Goal: Transaction & Acquisition: Purchase product/service

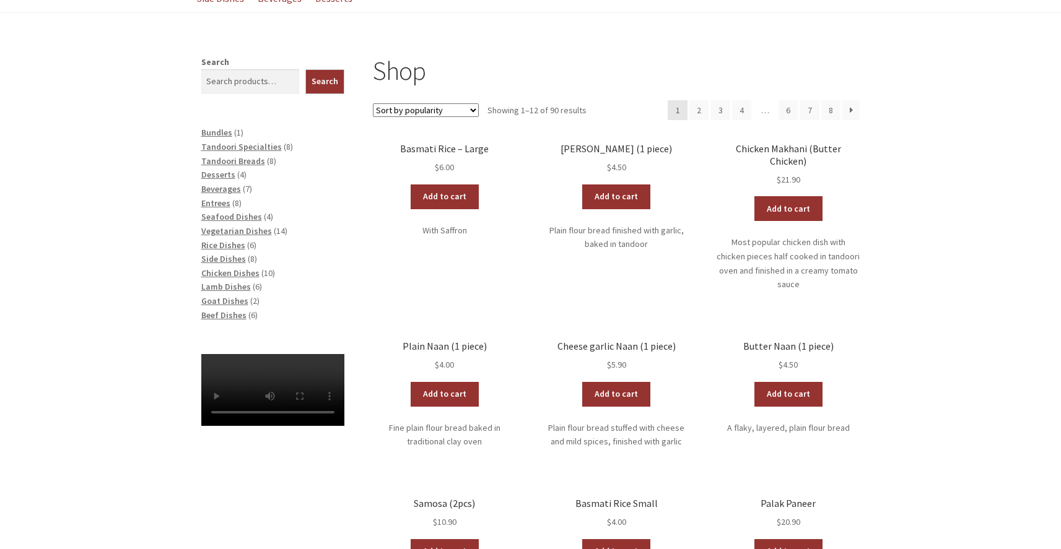
scroll to position [104, 0]
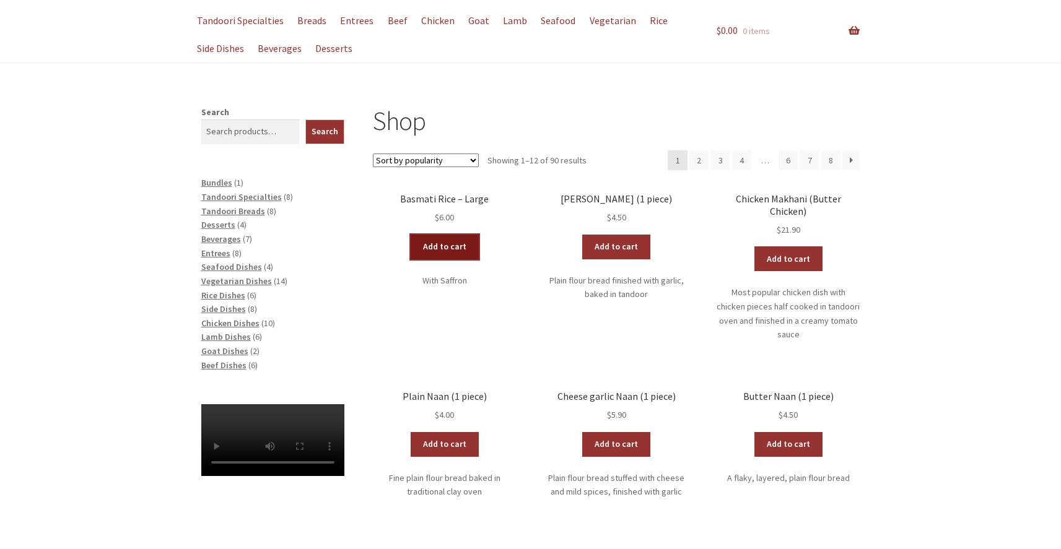
click at [442, 246] on link "Add to cart" at bounding box center [445, 247] width 68 height 25
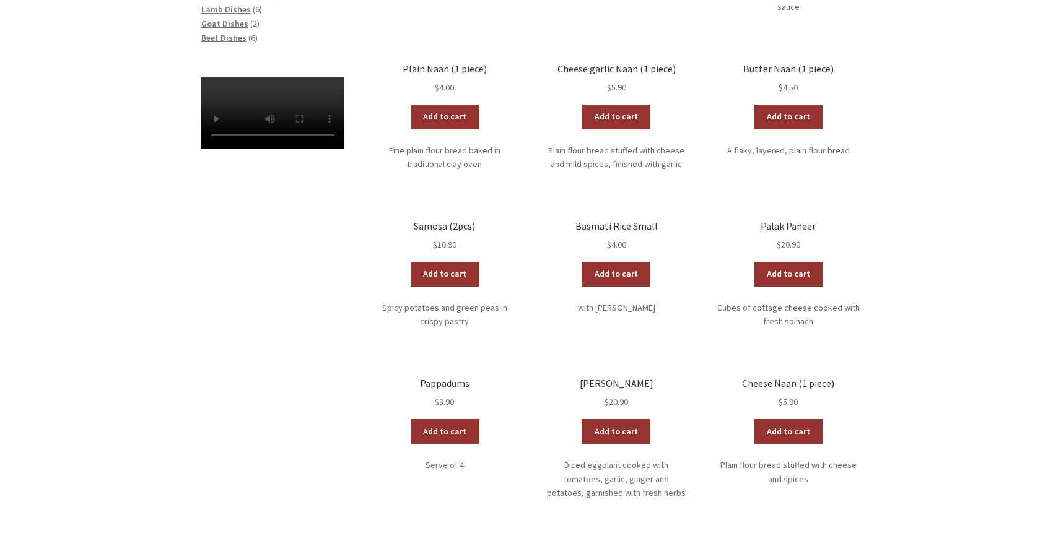
scroll to position [433, 0]
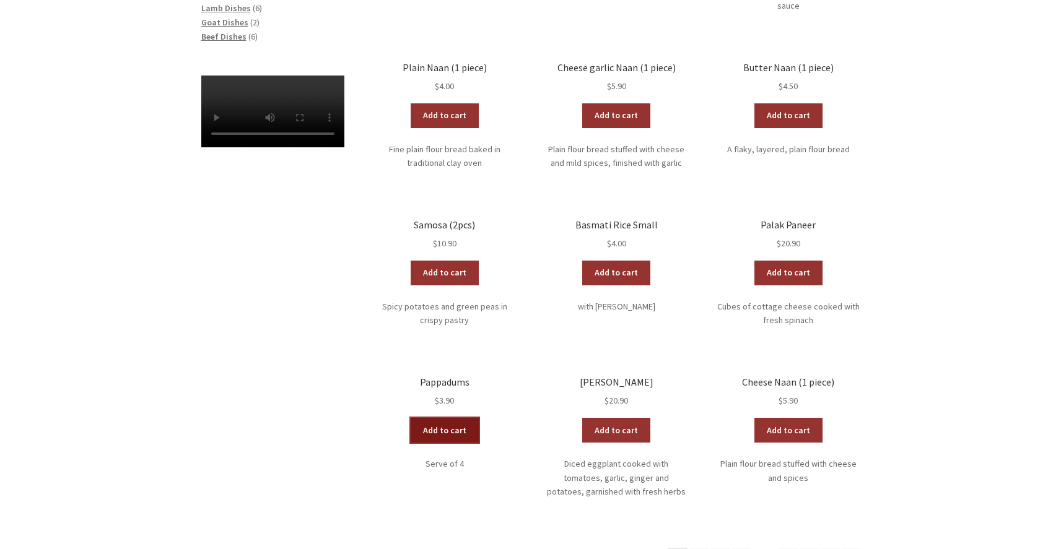
click at [444, 418] on link "Add to cart" at bounding box center [445, 430] width 68 height 25
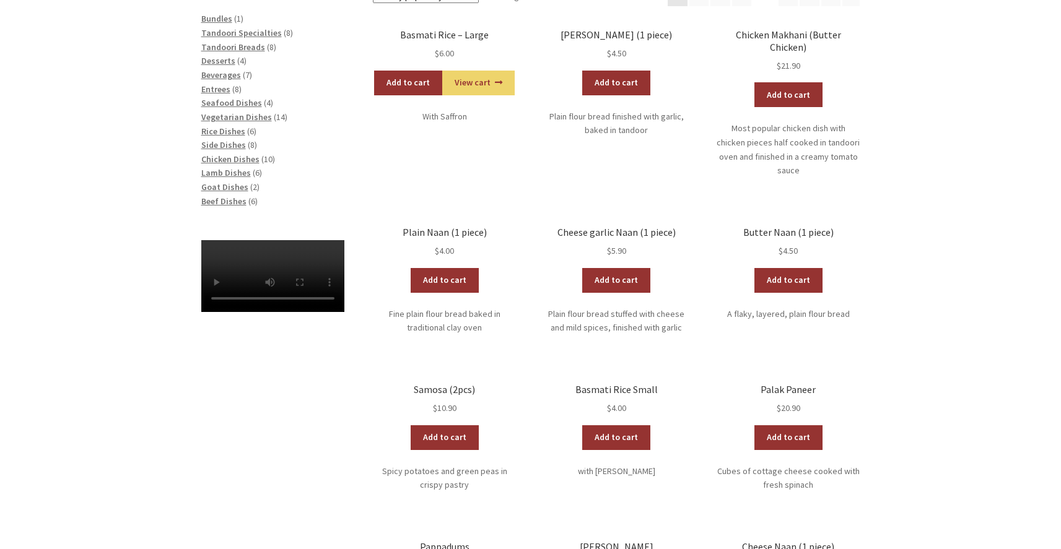
scroll to position [264, 0]
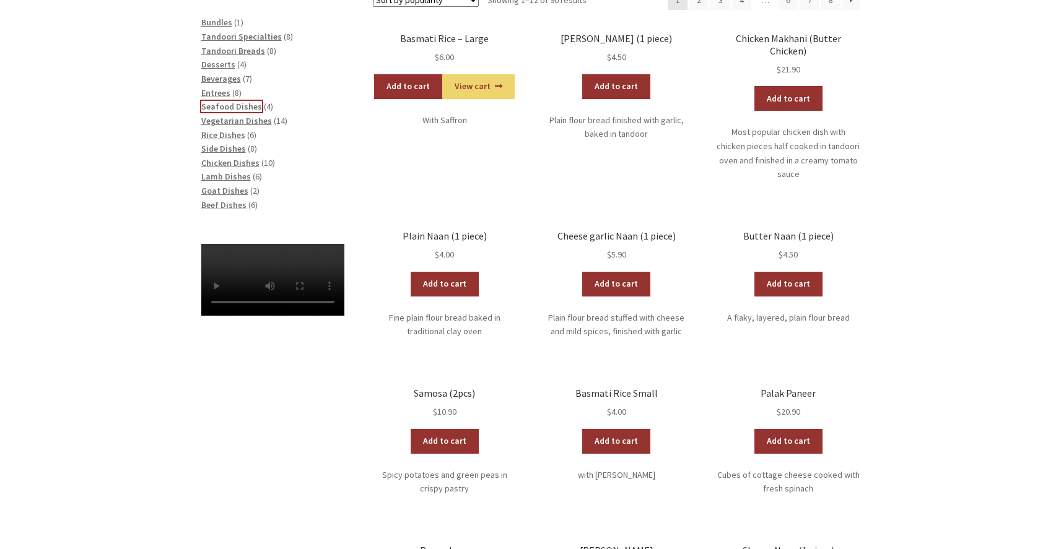
click at [238, 105] on span "Seafood Dishes" at bounding box center [231, 106] width 61 height 11
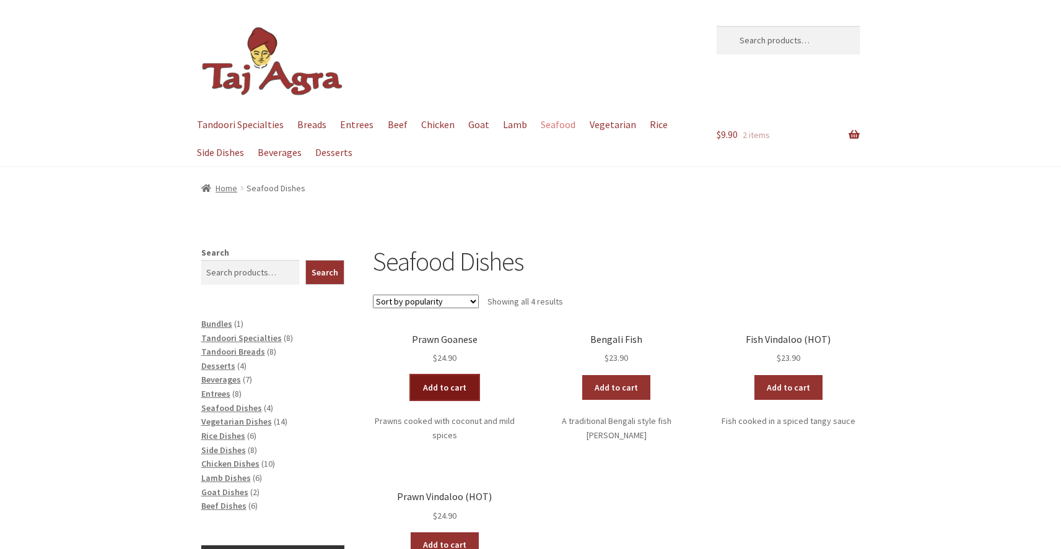
click at [455, 386] on link "Add to cart" at bounding box center [445, 387] width 68 height 25
click at [234, 421] on span "Vegetarian Dishes" at bounding box center [236, 421] width 71 height 11
